Goal: Task Accomplishment & Management: Manage account settings

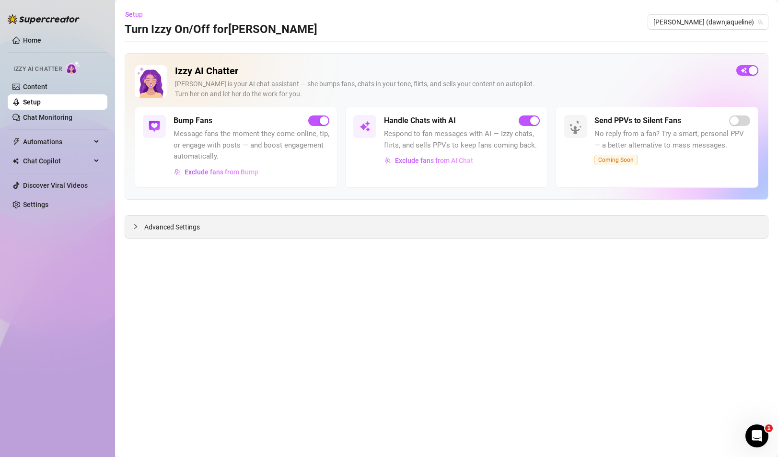
click at [246, 225] on div "Advanced Settings" at bounding box center [446, 227] width 643 height 23
click at [180, 220] on div "Advanced Settings" at bounding box center [446, 227] width 643 height 23
click at [128, 230] on div "Advanced Settings" at bounding box center [446, 227] width 643 height 23
click at [139, 228] on div at bounding box center [139, 226] width 12 height 11
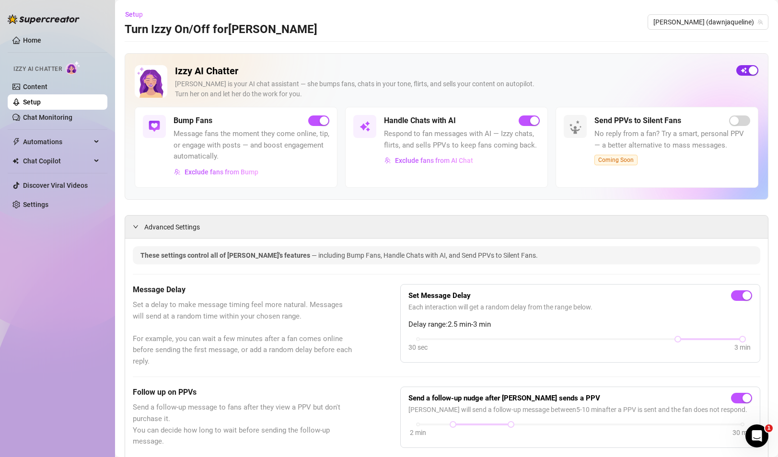
click at [749, 70] on div "button" at bounding box center [753, 70] width 9 height 9
click at [744, 64] on div "Izzy AI Chatter [PERSON_NAME] is your AI chat assistant — she bumps fans, chats…" at bounding box center [447, 126] width 644 height 147
click at [743, 68] on div "button" at bounding box center [741, 70] width 9 height 9
